Goal: Check status: Verify the current state of an ongoing process or item

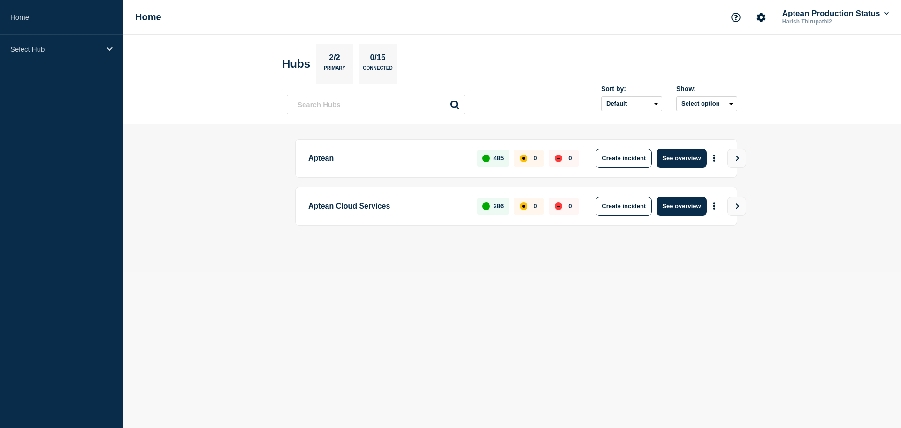
click at [291, 264] on main "Aptean 485 0 0 Create incident See overview Aptean Cloud Services 286 0 0 Creat…" at bounding box center [512, 198] width 778 height 148
click at [819, 11] on button "Aptean Production Status" at bounding box center [836, 13] width 110 height 9
click at [819, 259] on main "Aptean 485 0 0 Create incident See overview Aptean Cloud Services 286 0 0 Creat…" at bounding box center [512, 198] width 778 height 148
click at [98, 55] on div "Select Hub" at bounding box center [61, 49] width 123 height 29
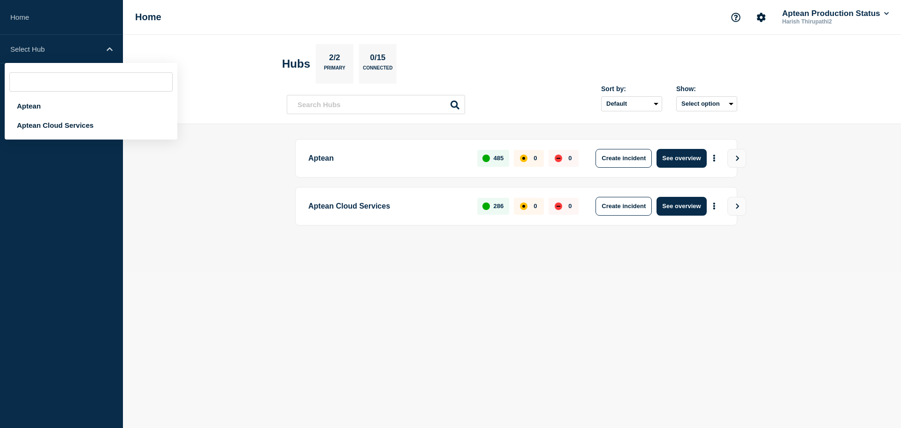
click at [305, 311] on body "Home Select Hub Aptean Aptean Cloud Services Home Aptean Production Status Hari…" at bounding box center [450, 214] width 901 height 428
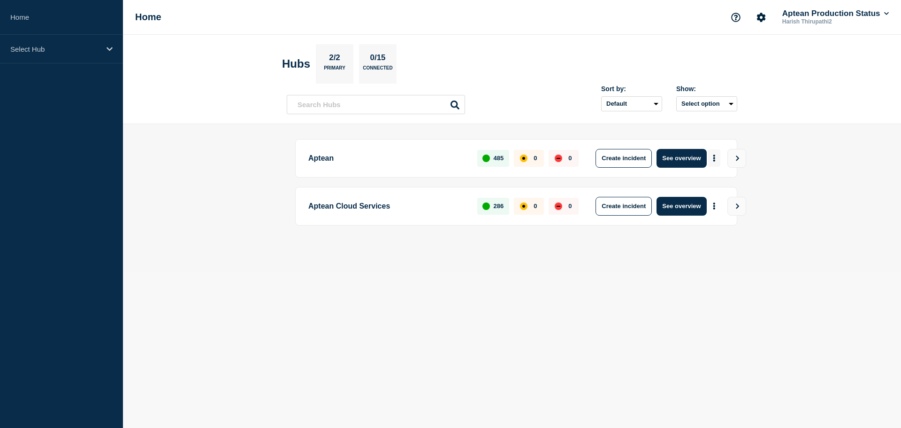
click at [712, 154] on button "More actions" at bounding box center [714, 157] width 12 height 17
click at [715, 199] on link "View Status Page" at bounding box center [713, 199] width 69 height 8
click at [731, 287] on body "Home Select Hub Home Aptean Production Status Harish Thirupathi2 Hubs 2/2 Prima…" at bounding box center [450, 214] width 901 height 428
click at [693, 153] on button "See overview" at bounding box center [682, 158] width 50 height 19
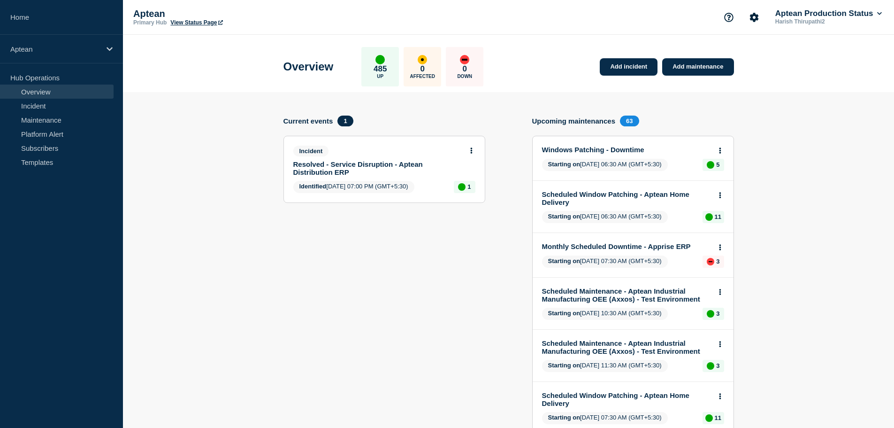
click at [460, 304] on section "Current events 1 Incident Resolved - Service Disruption - Aptean Distribution E…" at bounding box center [385, 389] width 202 height 548
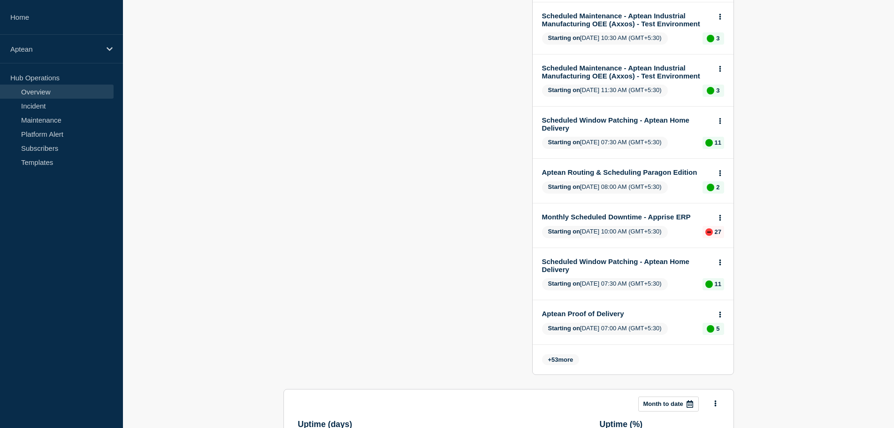
scroll to position [329, 0]
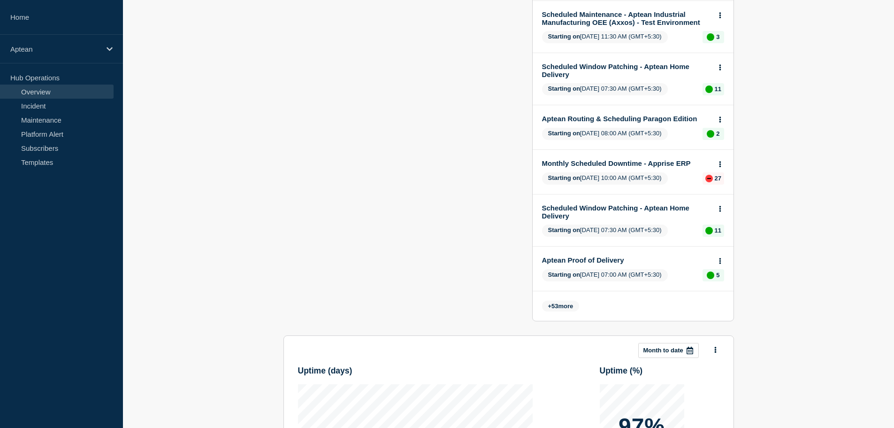
click at [572, 306] on span "+ 53 more" at bounding box center [561, 305] width 38 height 11
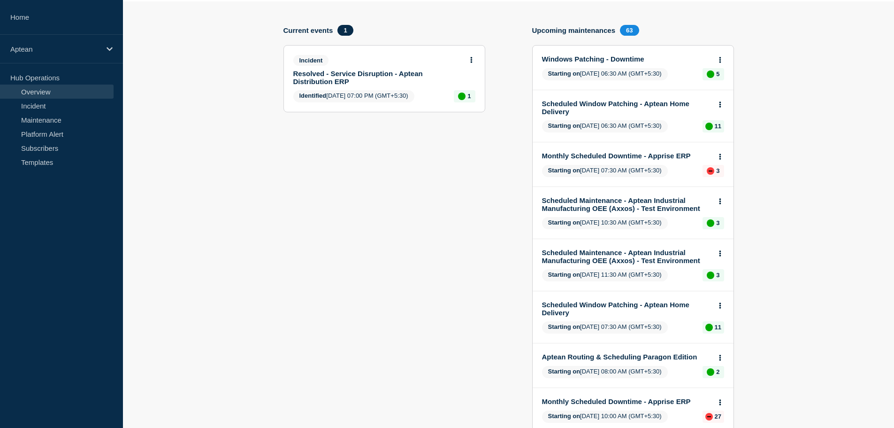
scroll to position [0, 0]
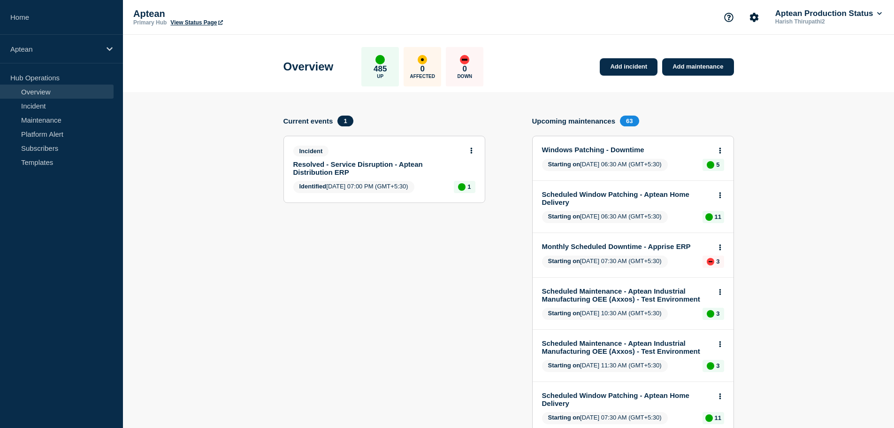
click at [41, 92] on link "Overview" at bounding box center [57, 91] width 114 height 14
click at [46, 47] on p "Aptean" at bounding box center [55, 49] width 90 height 8
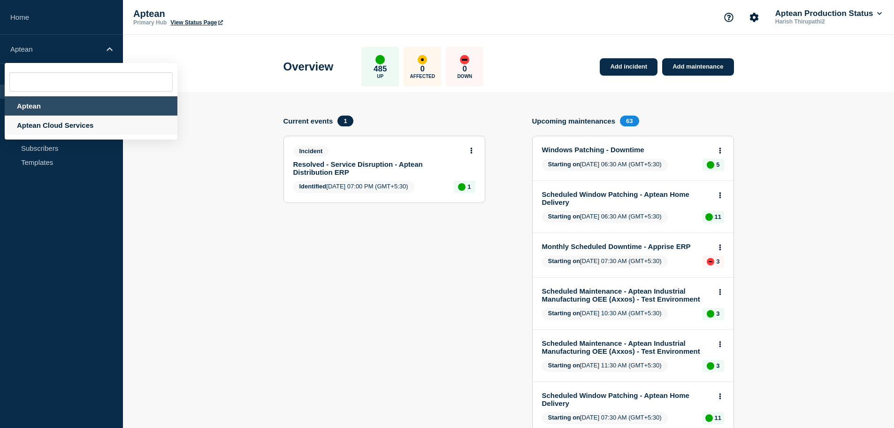
click at [48, 126] on div "Aptean Cloud Services" at bounding box center [91, 124] width 173 height 19
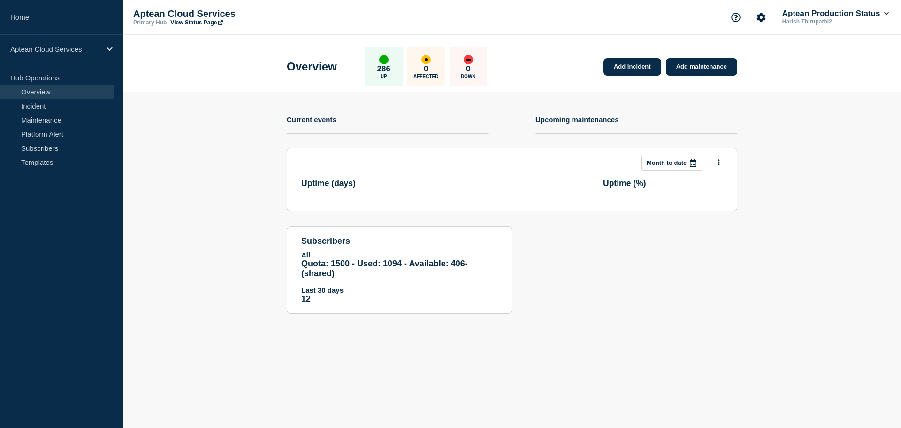
click at [212, 191] on section "Add incident Add maintenance Current events Upcoming maintenances This month Mo…" at bounding box center [512, 210] width 778 height 236
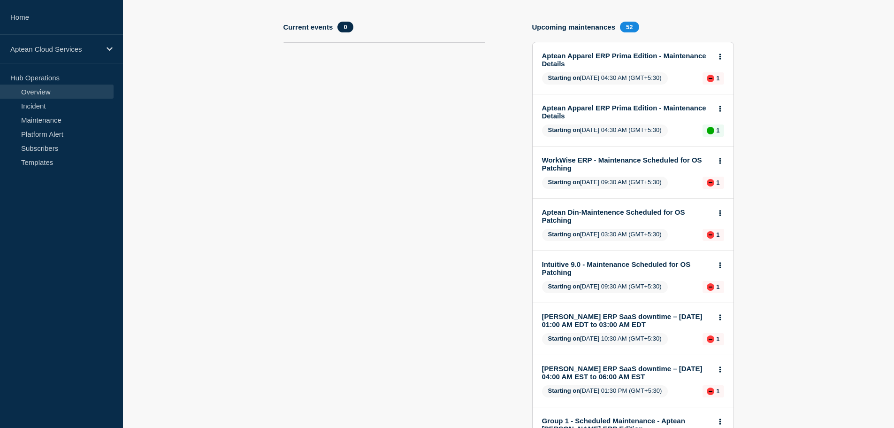
click at [394, 234] on section "Current events 0" at bounding box center [385, 307] width 202 height 571
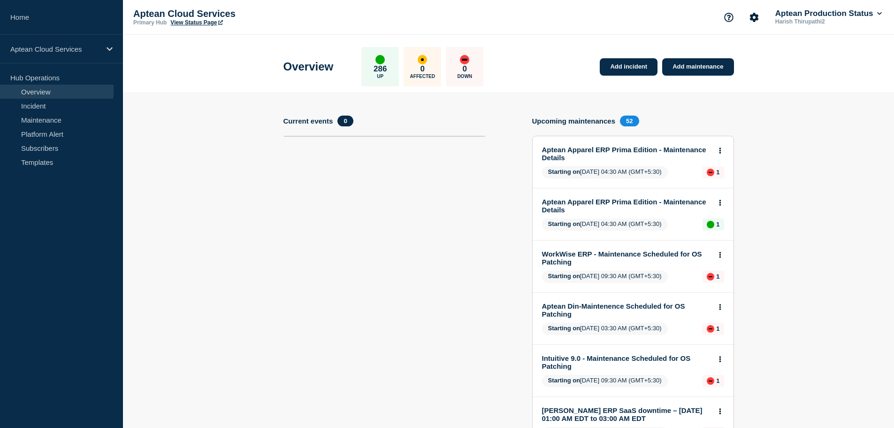
click at [330, 170] on section "Current events 0" at bounding box center [385, 400] width 202 height 571
click at [66, 127] on link "Platform Alert" at bounding box center [57, 134] width 114 height 14
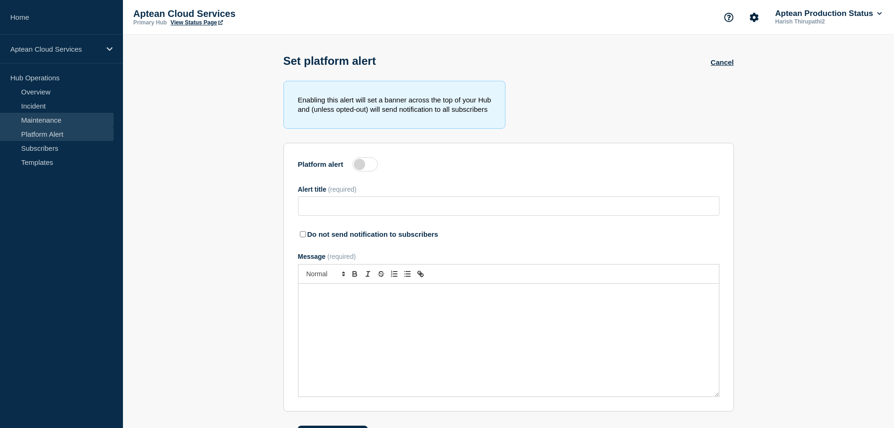
click at [64, 114] on link "Maintenance" at bounding box center [57, 120] width 114 height 14
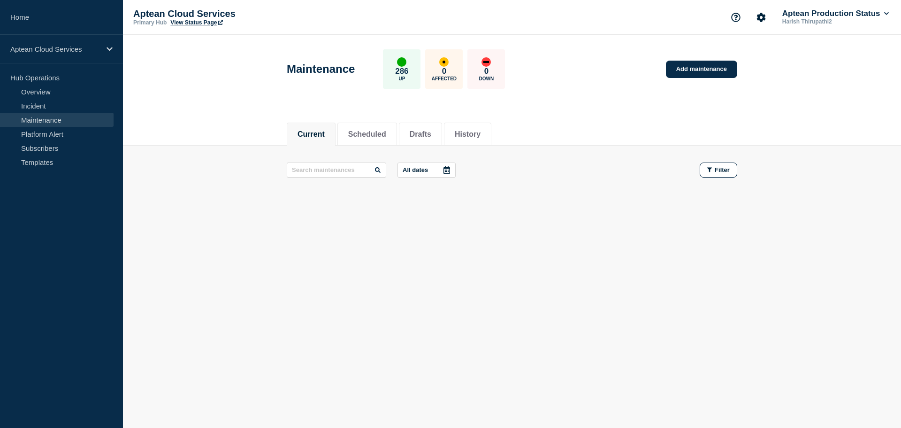
click at [532, 232] on div "Current Scheduled Drafts History Current Scheduled Drafts History All dates Fil…" at bounding box center [512, 193] width 778 height 160
click at [386, 130] on button "Scheduled" at bounding box center [367, 134] width 38 height 8
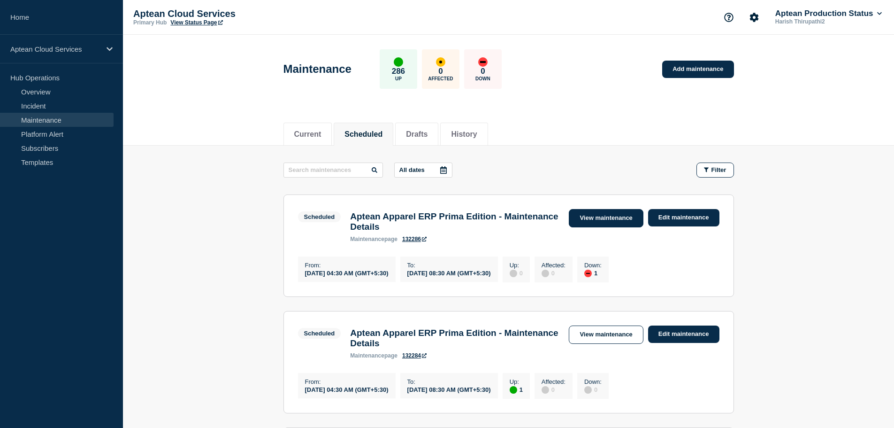
click at [625, 218] on link "View maintenance" at bounding box center [606, 218] width 74 height 18
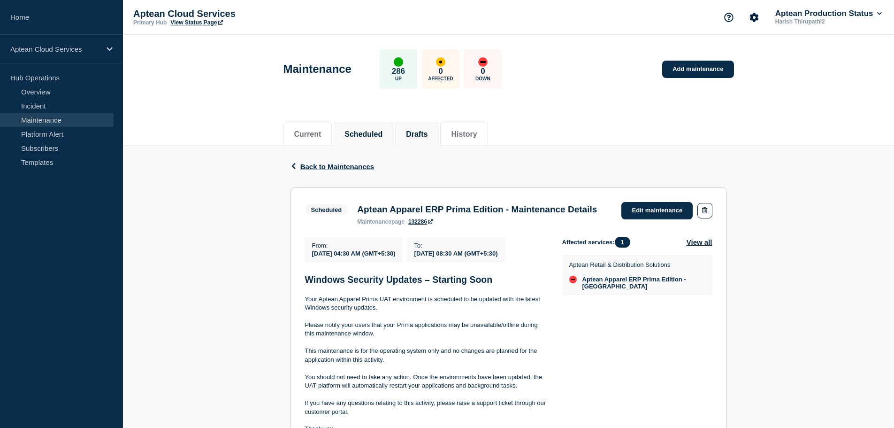
click at [416, 130] on button "Drafts" at bounding box center [417, 134] width 22 height 8
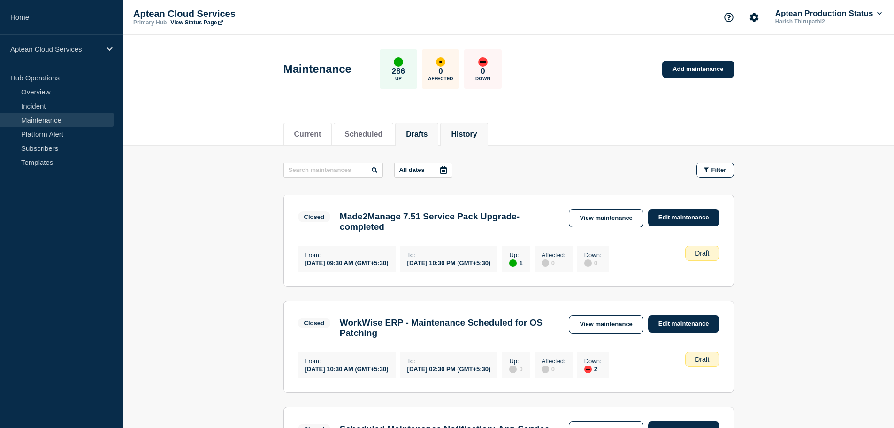
click at [477, 136] on button "History" at bounding box center [464, 134] width 26 height 8
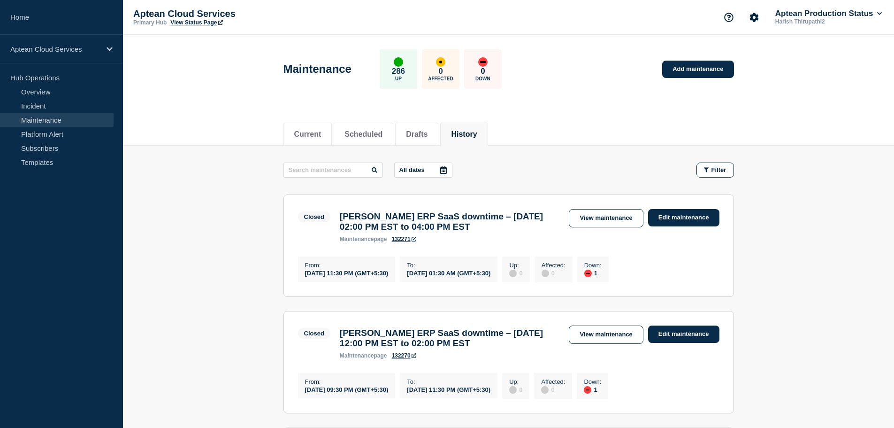
click at [36, 117] on link "Maintenance" at bounding box center [57, 120] width 114 height 14
click at [48, 53] on p "Aptean Cloud Services" at bounding box center [55, 49] width 90 height 8
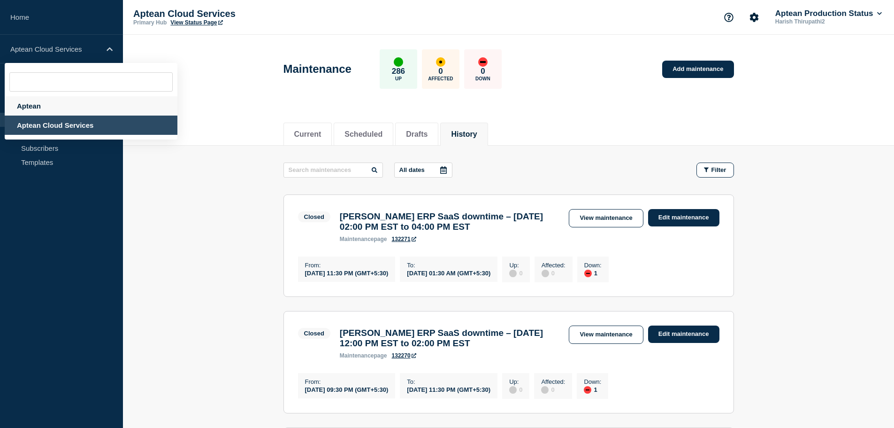
click at [54, 105] on div "Aptean" at bounding box center [91, 105] width 173 height 19
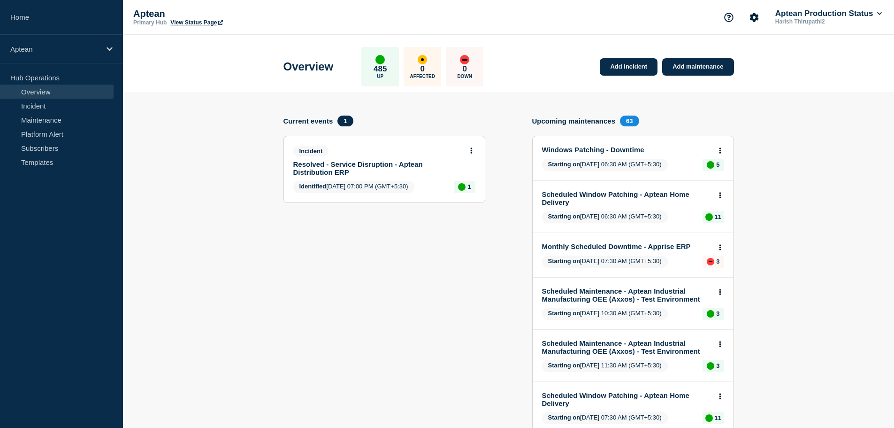
click at [72, 45] on p "Aptean" at bounding box center [55, 49] width 90 height 8
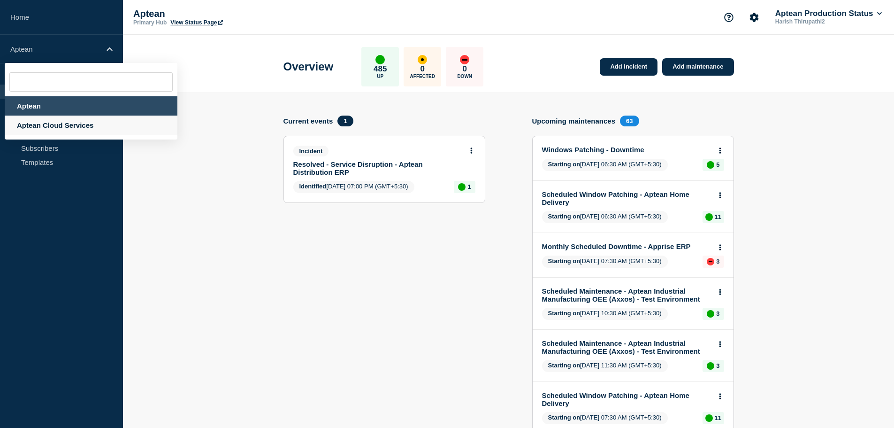
click at [45, 124] on div "Aptean Cloud Services" at bounding box center [91, 124] width 173 height 19
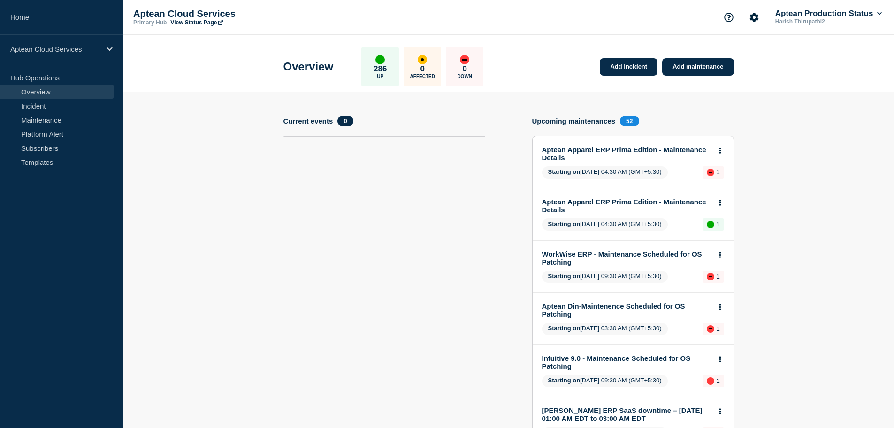
click at [384, 187] on section "Current events 0" at bounding box center [385, 400] width 202 height 571
